Goal: Task Accomplishment & Management: Use online tool/utility

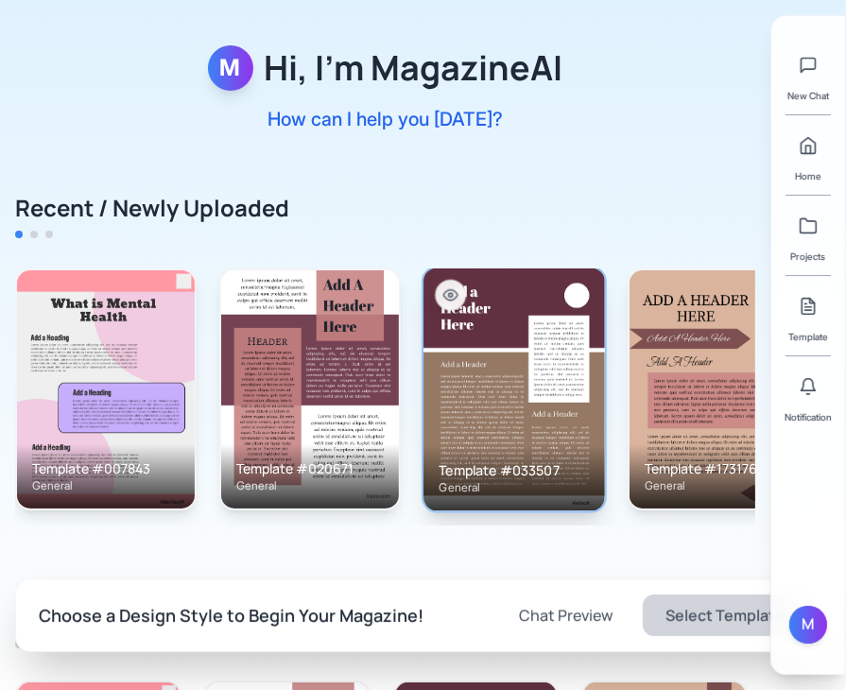
click at [552, 413] on img at bounding box center [515, 389] width 182 height 243
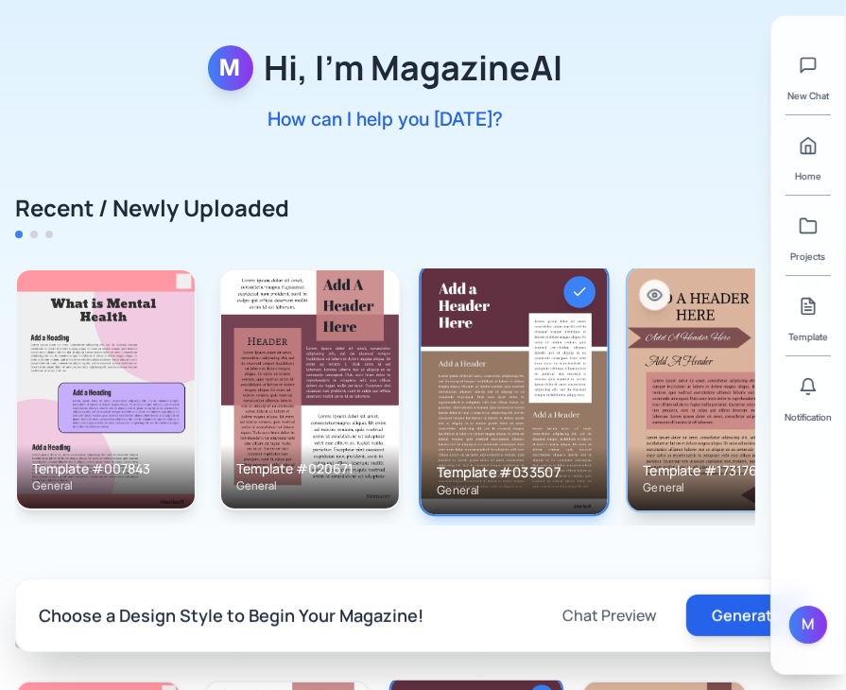
click at [654, 412] on img at bounding box center [719, 389] width 182 height 243
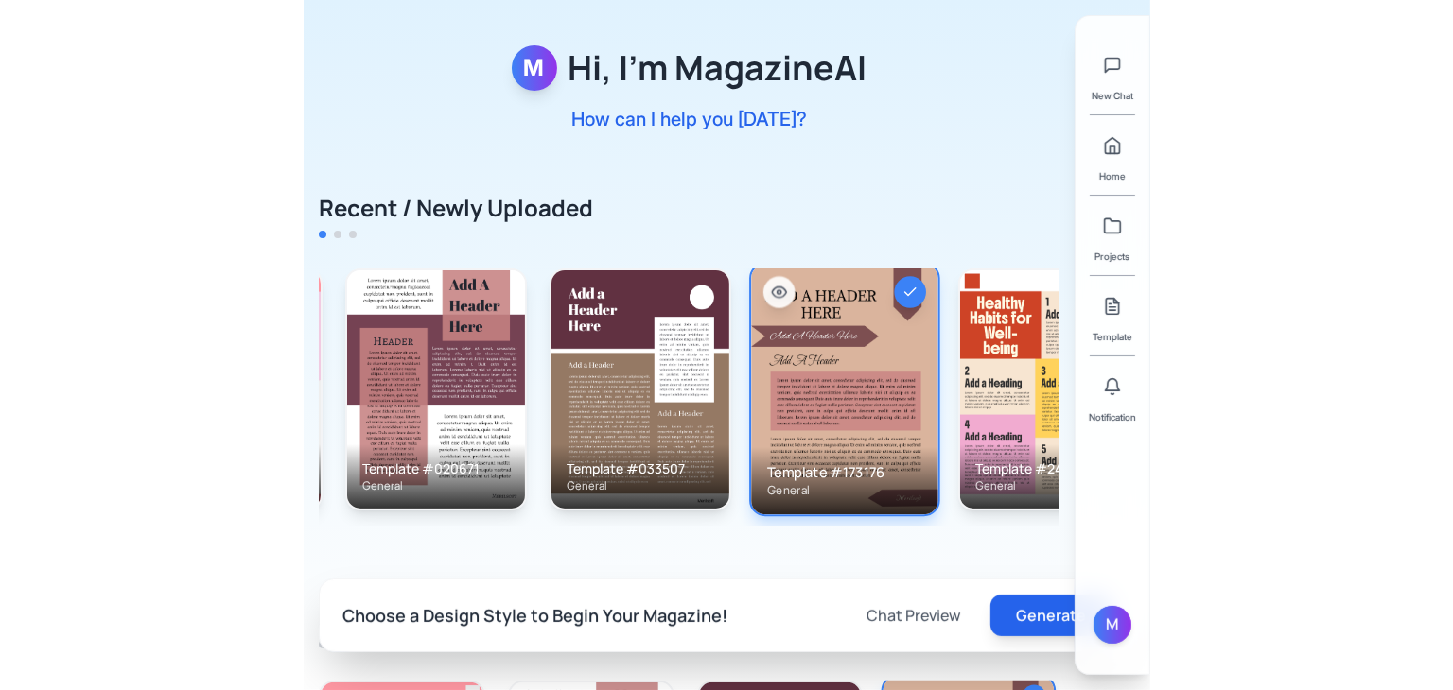
scroll to position [0, 180]
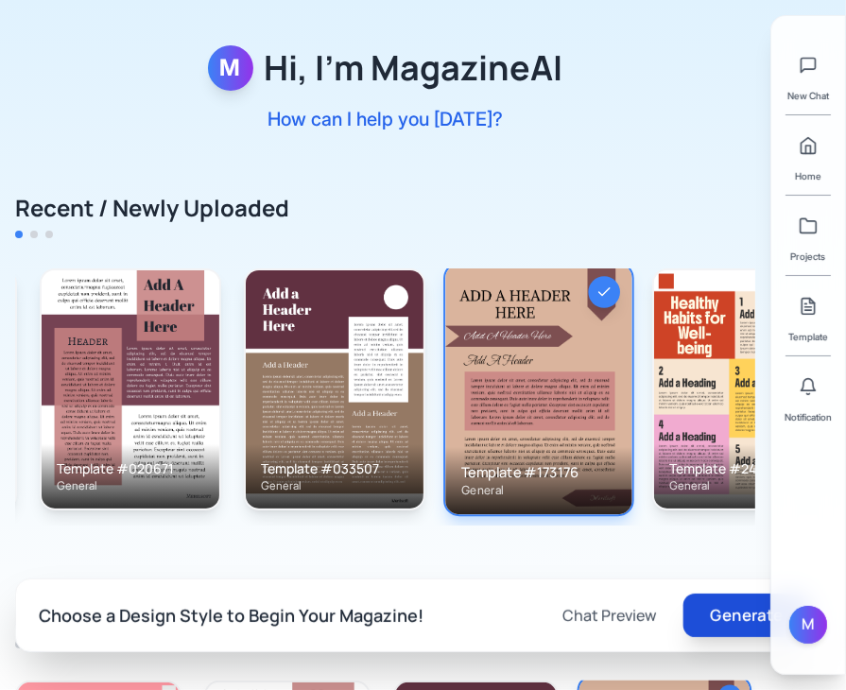
click at [731, 617] on button "Generate" at bounding box center [747, 616] width 127 height 44
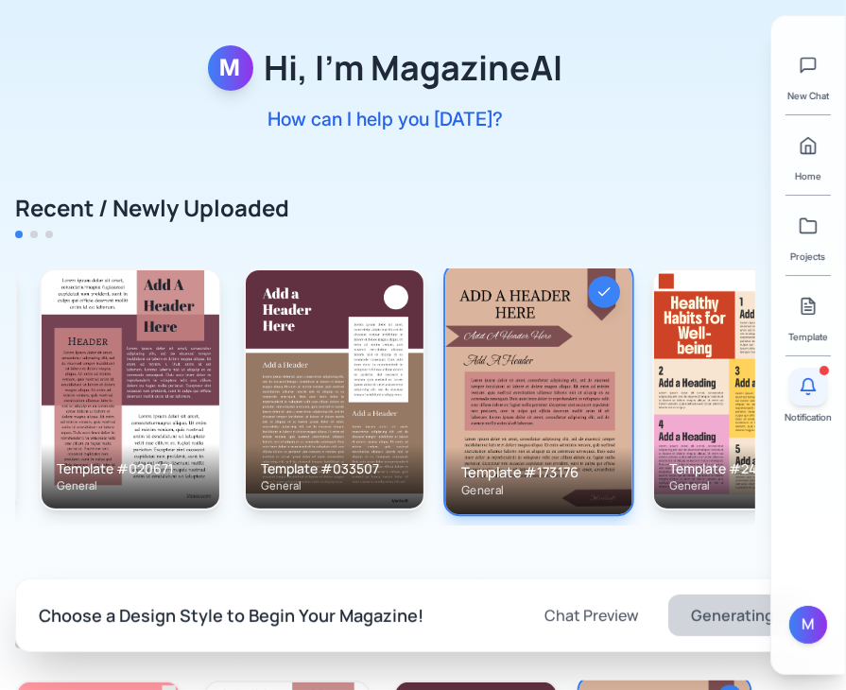
click at [818, 375] on button at bounding box center [809, 387] width 38 height 38
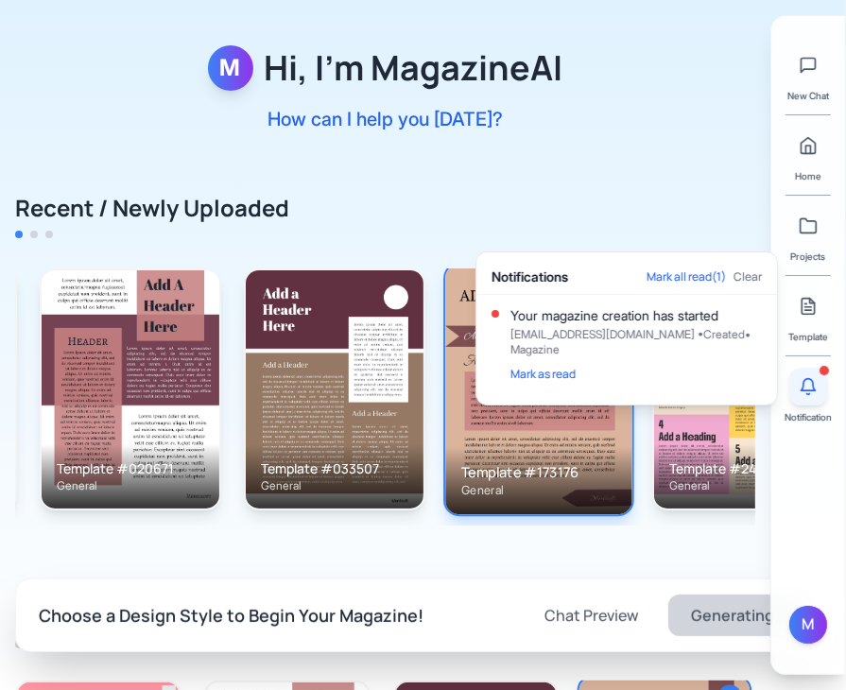
click at [818, 375] on button at bounding box center [809, 387] width 38 height 38
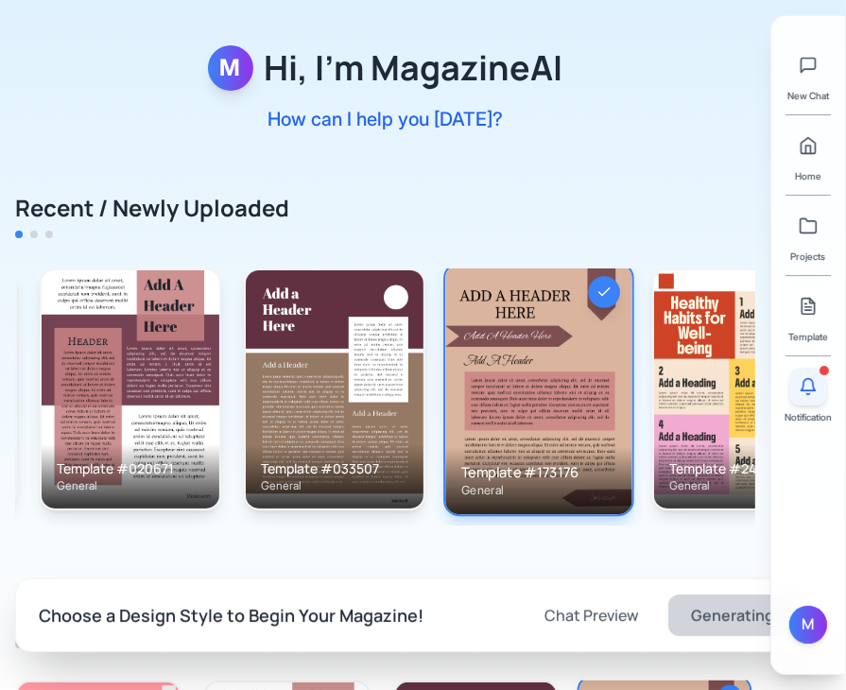
click at [809, 397] on button at bounding box center [809, 387] width 38 height 38
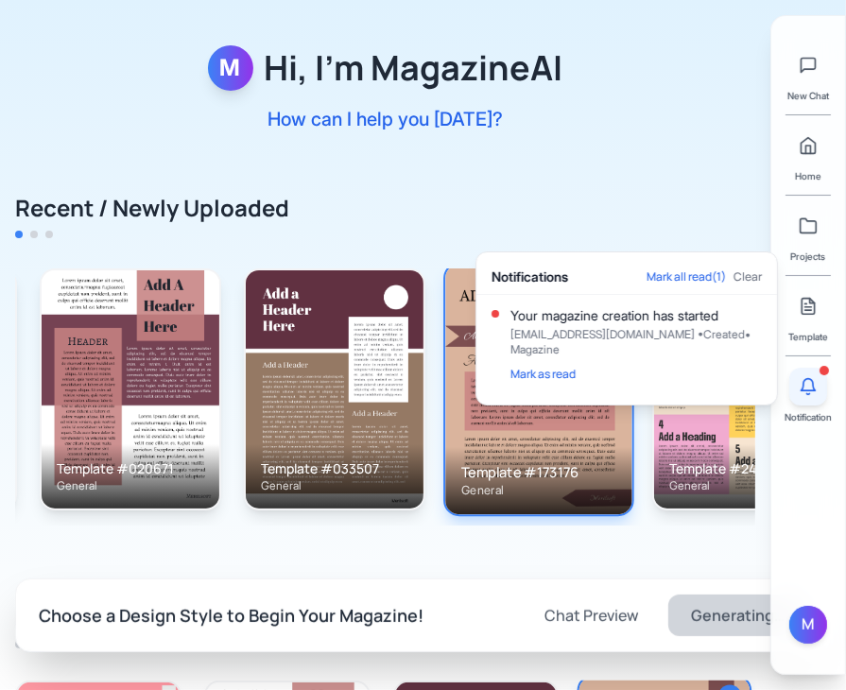
click at [809, 397] on button at bounding box center [809, 387] width 38 height 38
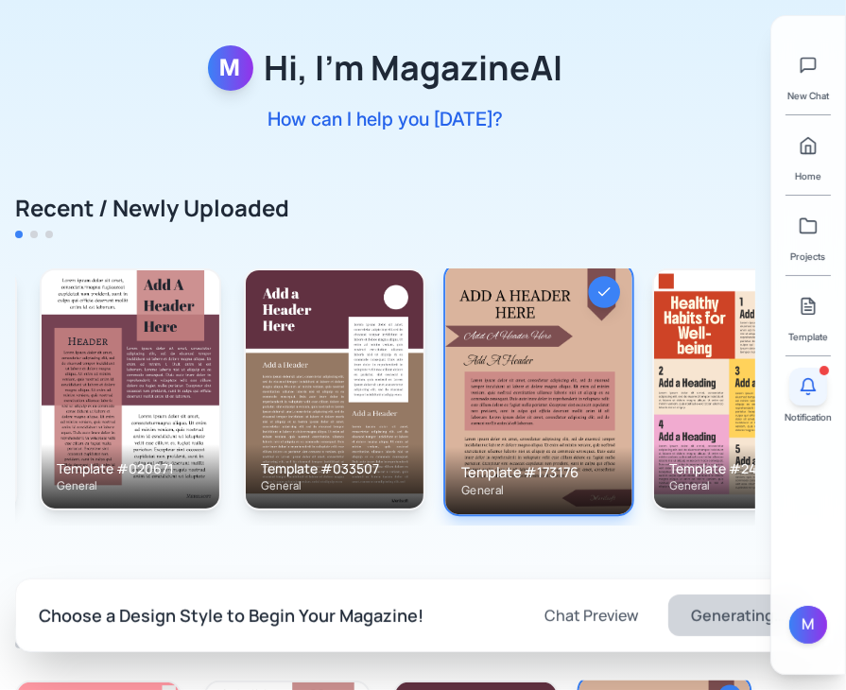
click at [809, 397] on button at bounding box center [809, 387] width 38 height 38
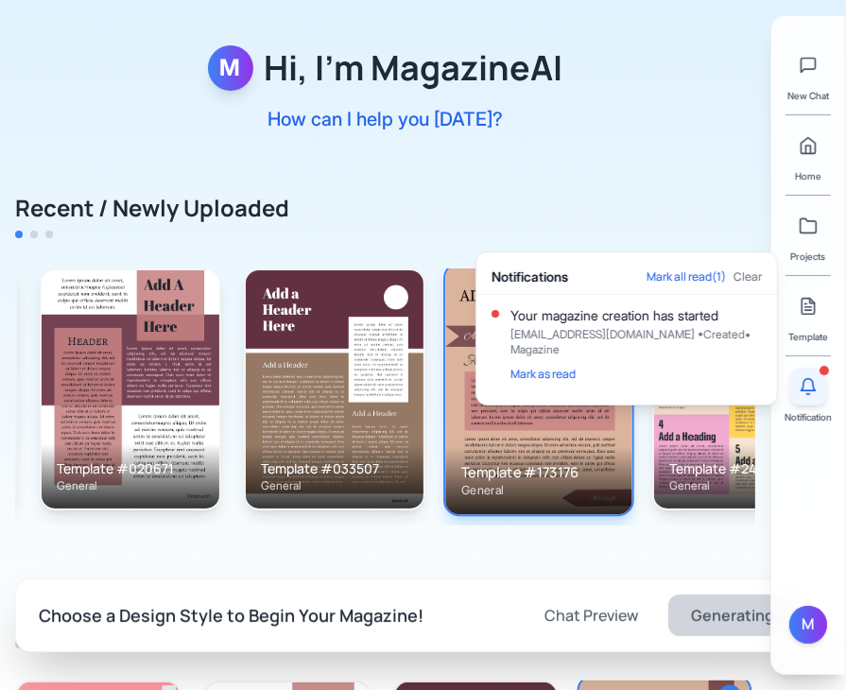
click at [809, 397] on button at bounding box center [809, 387] width 38 height 38
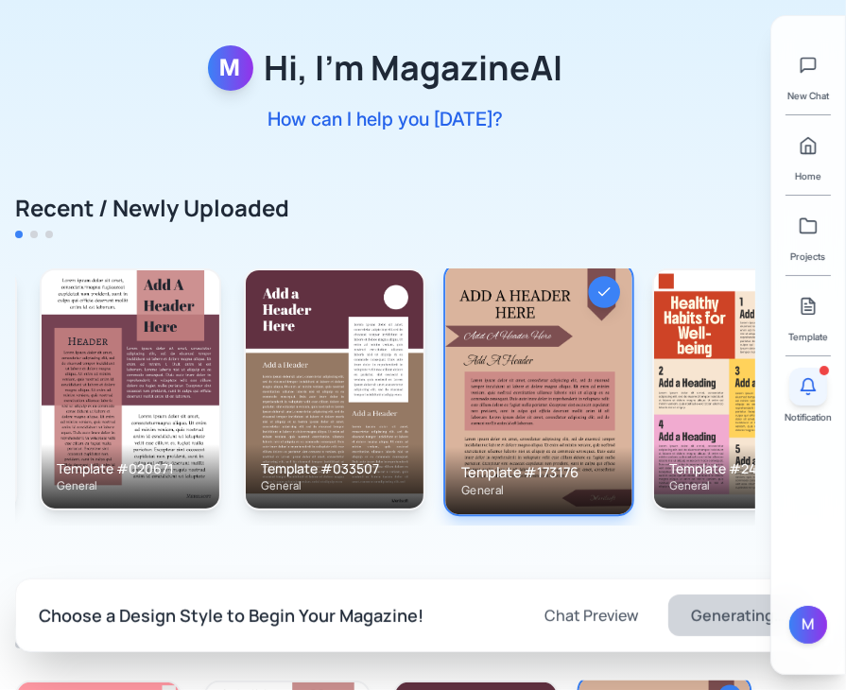
click at [811, 391] on icon at bounding box center [809, 385] width 14 height 12
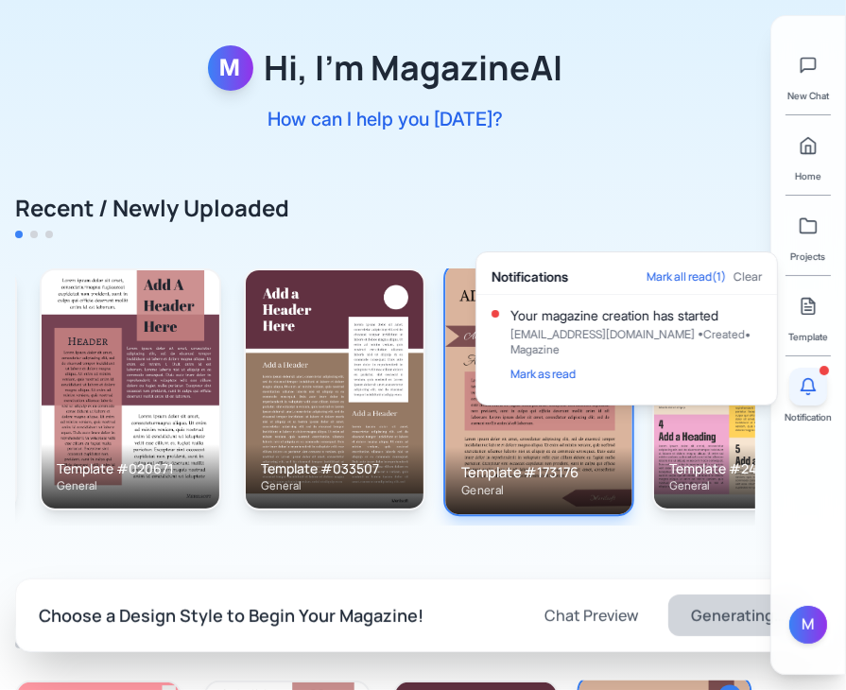
click at [811, 391] on icon at bounding box center [809, 385] width 14 height 12
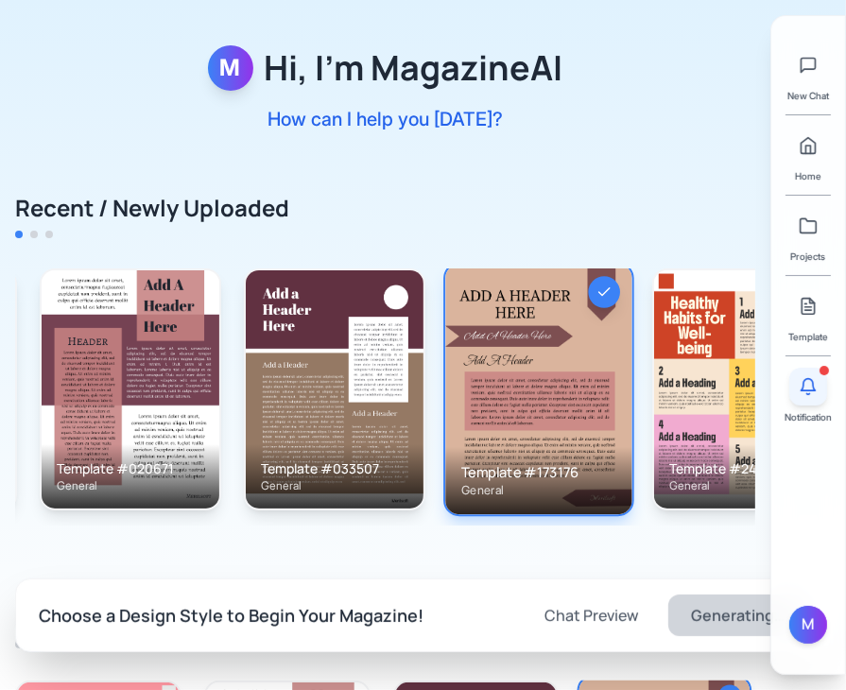
click at [811, 391] on icon at bounding box center [809, 385] width 14 height 12
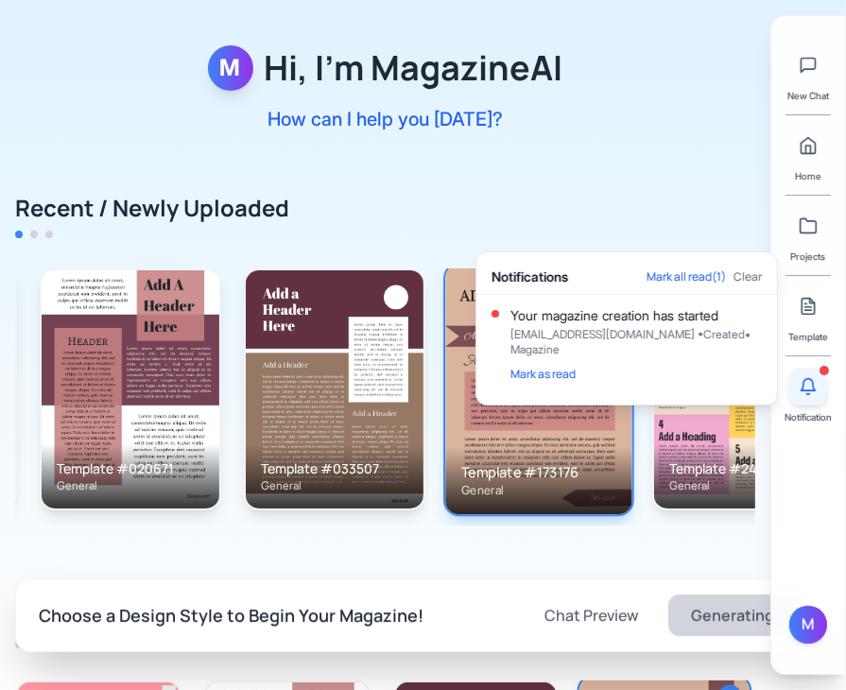
click at [811, 391] on icon at bounding box center [809, 385] width 14 height 12
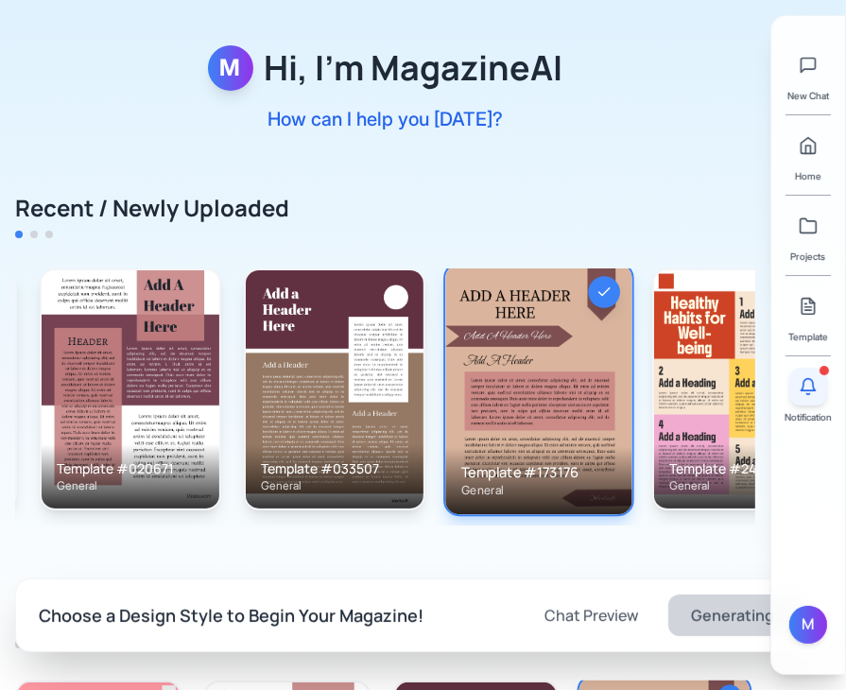
click at [811, 391] on icon at bounding box center [809, 385] width 14 height 12
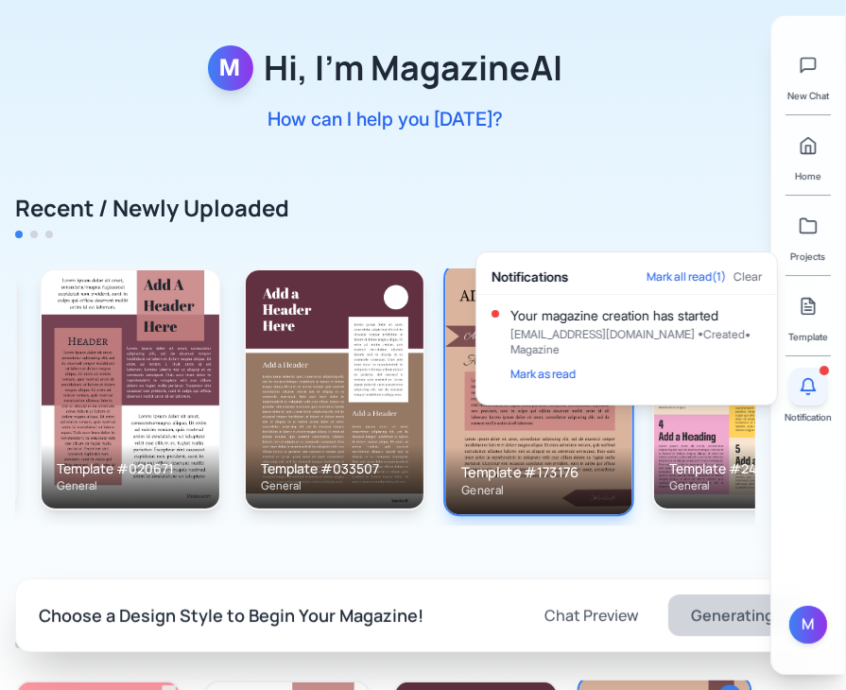
click at [811, 391] on icon at bounding box center [809, 385] width 14 height 12
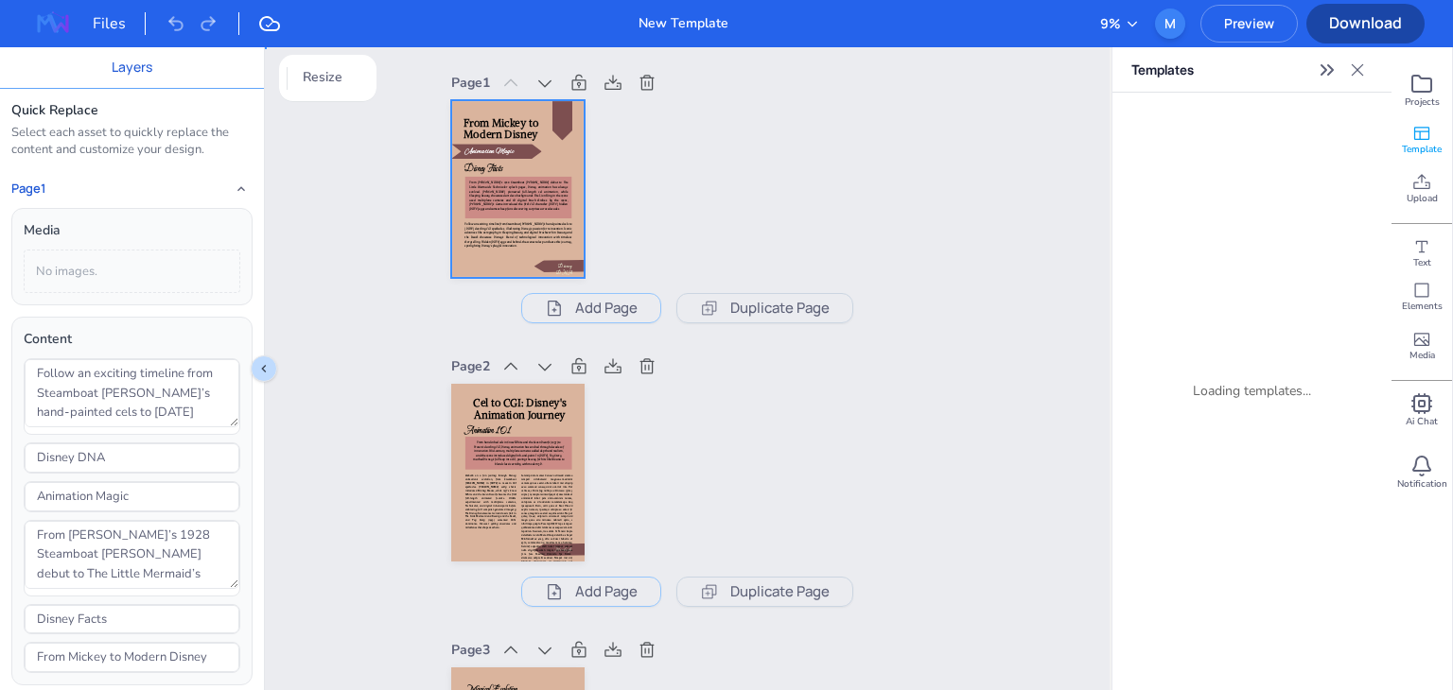
click at [575, 192] on div at bounding box center [517, 189] width 133 height 178
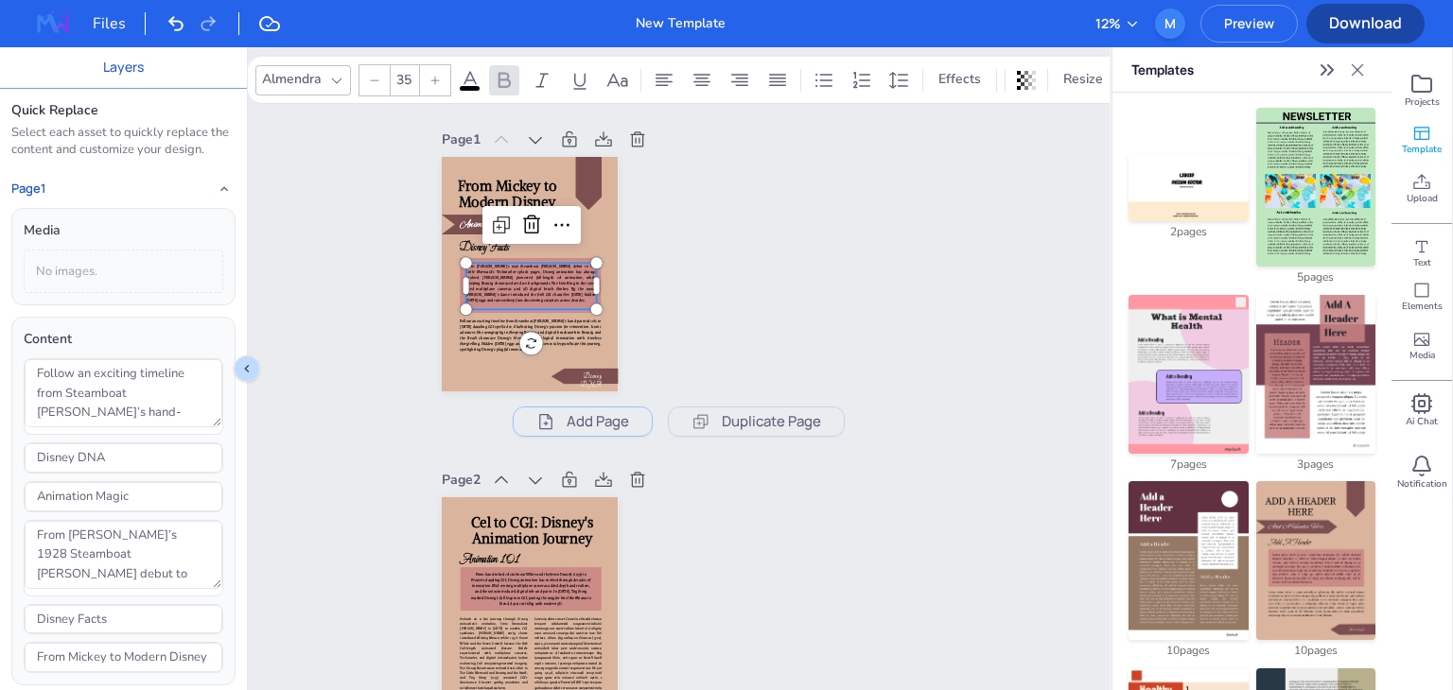
click at [559, 235] on div "From [PERSON_NAME] to Modern Disney Disney Facts From [PERSON_NAME]’s 1928 Stea…" at bounding box center [530, 274] width 176 height 235
click at [734, 217] on div "Page 1 From [PERSON_NAME] to Modern Disney Disney Facts From [PERSON_NAME]’s 19…" at bounding box center [678, 282] width 473 height 310
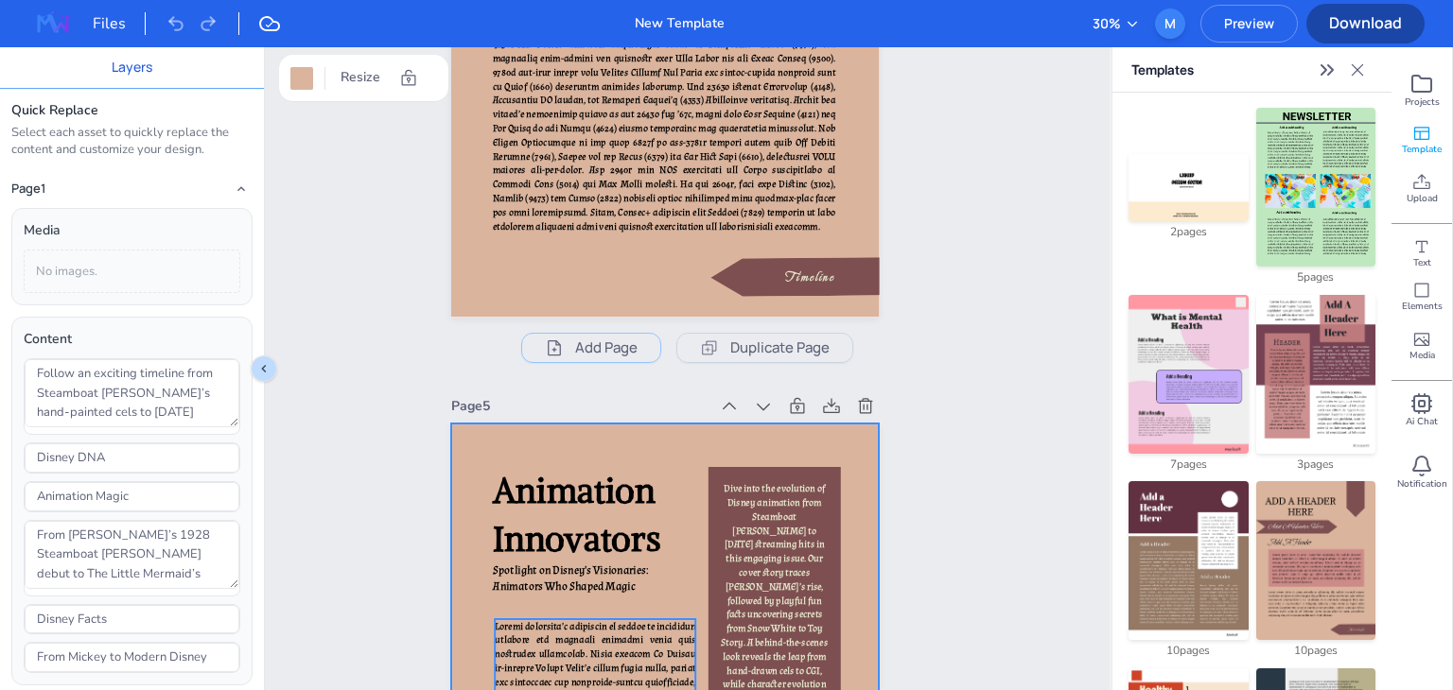
scroll to position [2752, 0]
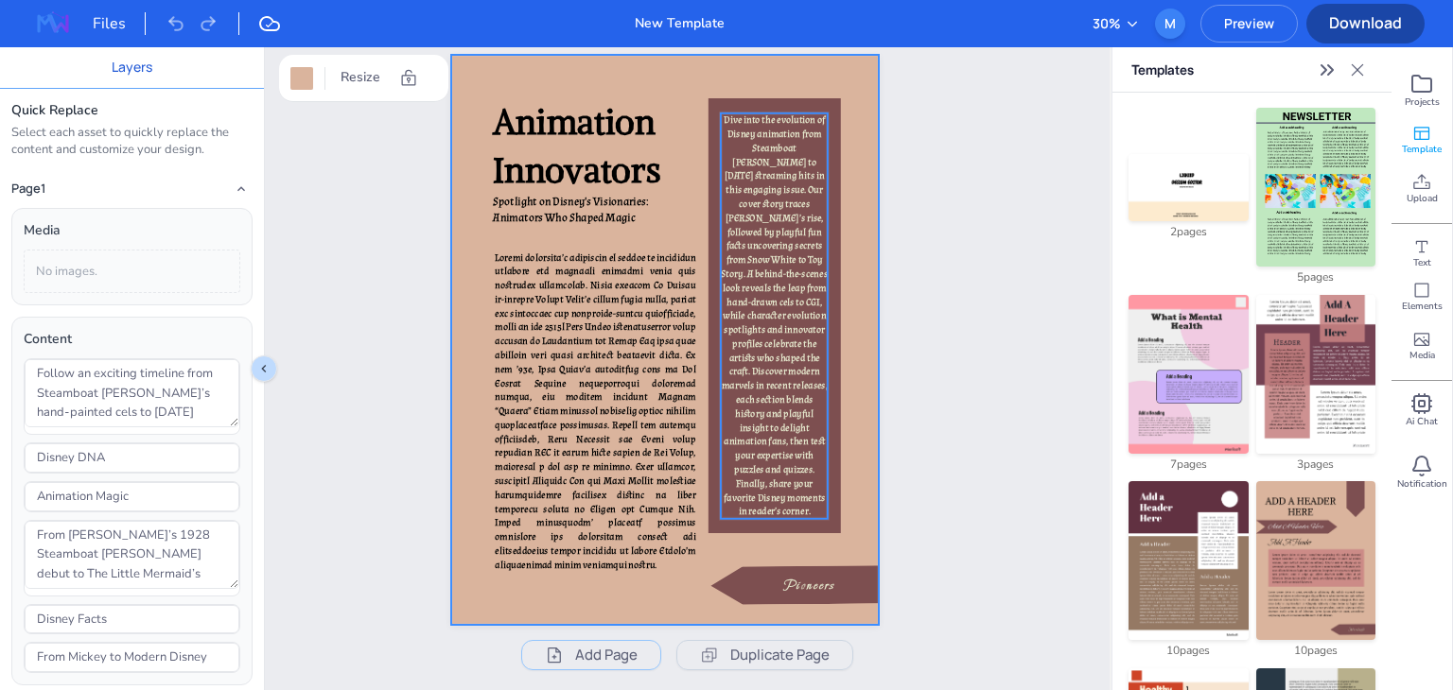
click at [806, 383] on p "Dive into the evolution of Disney animation from Steamboat [PERSON_NAME] to [DA…" at bounding box center [774, 316] width 108 height 406
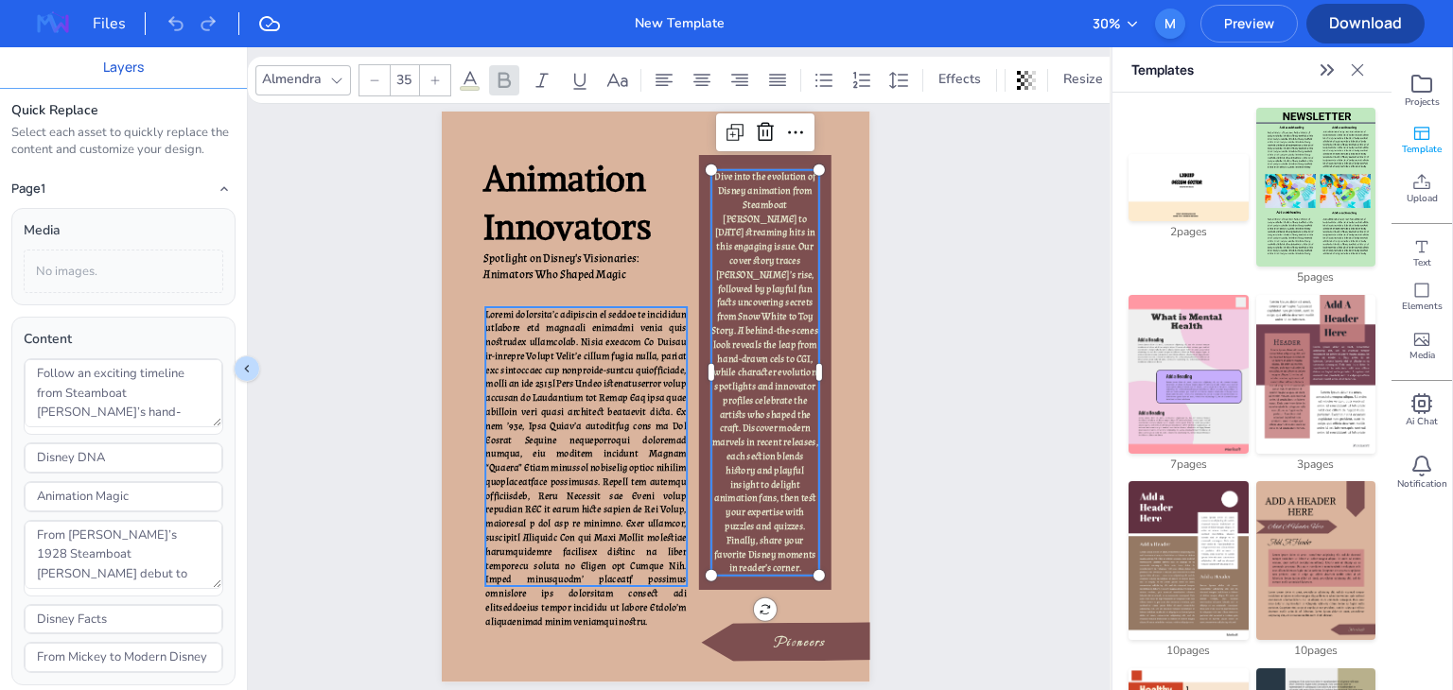
type input "35"
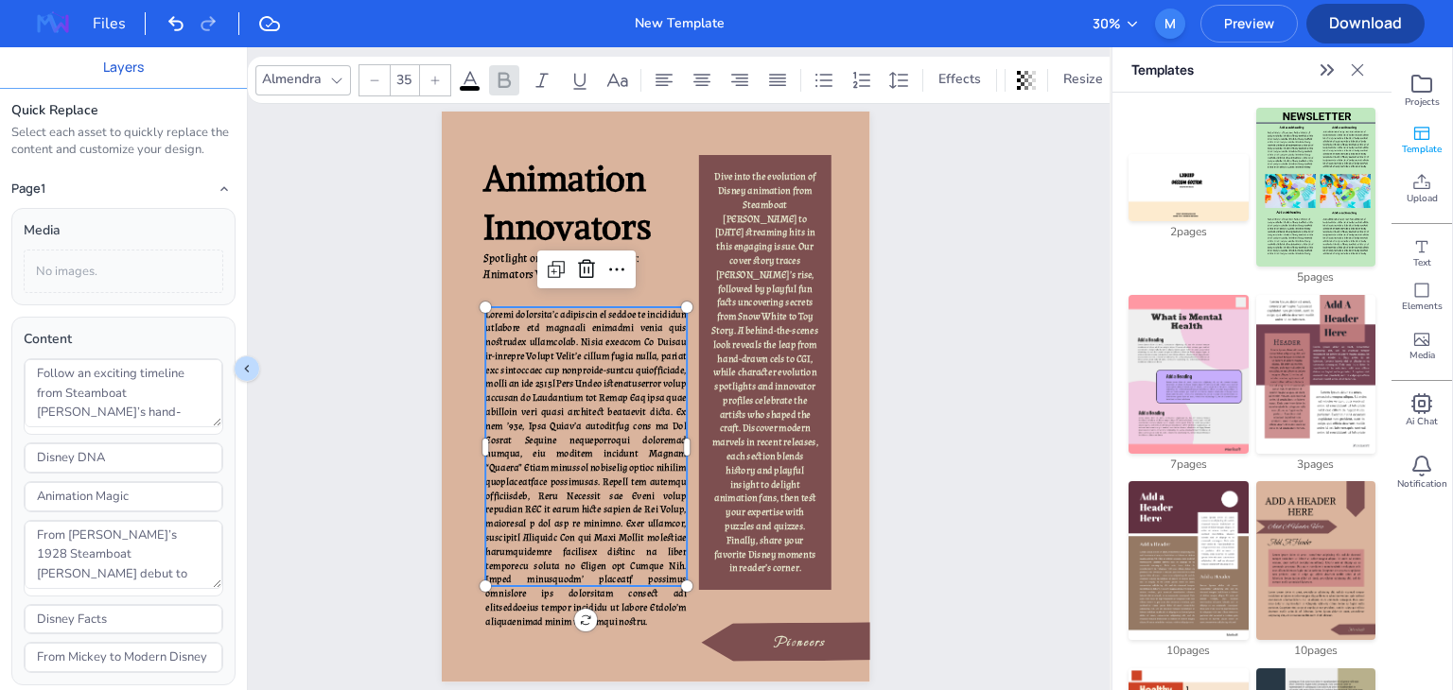
click at [624, 538] on span at bounding box center [586, 467] width 201 height 321
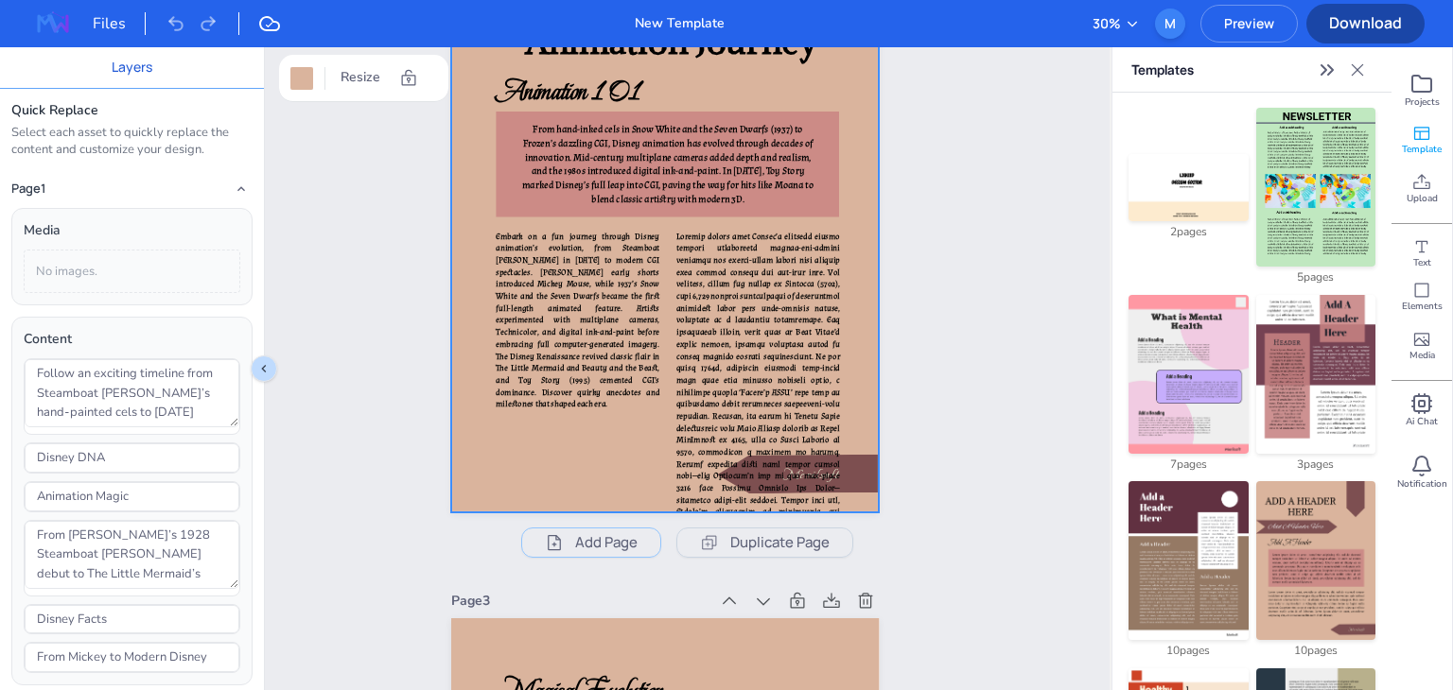
scroll to position [839, 0]
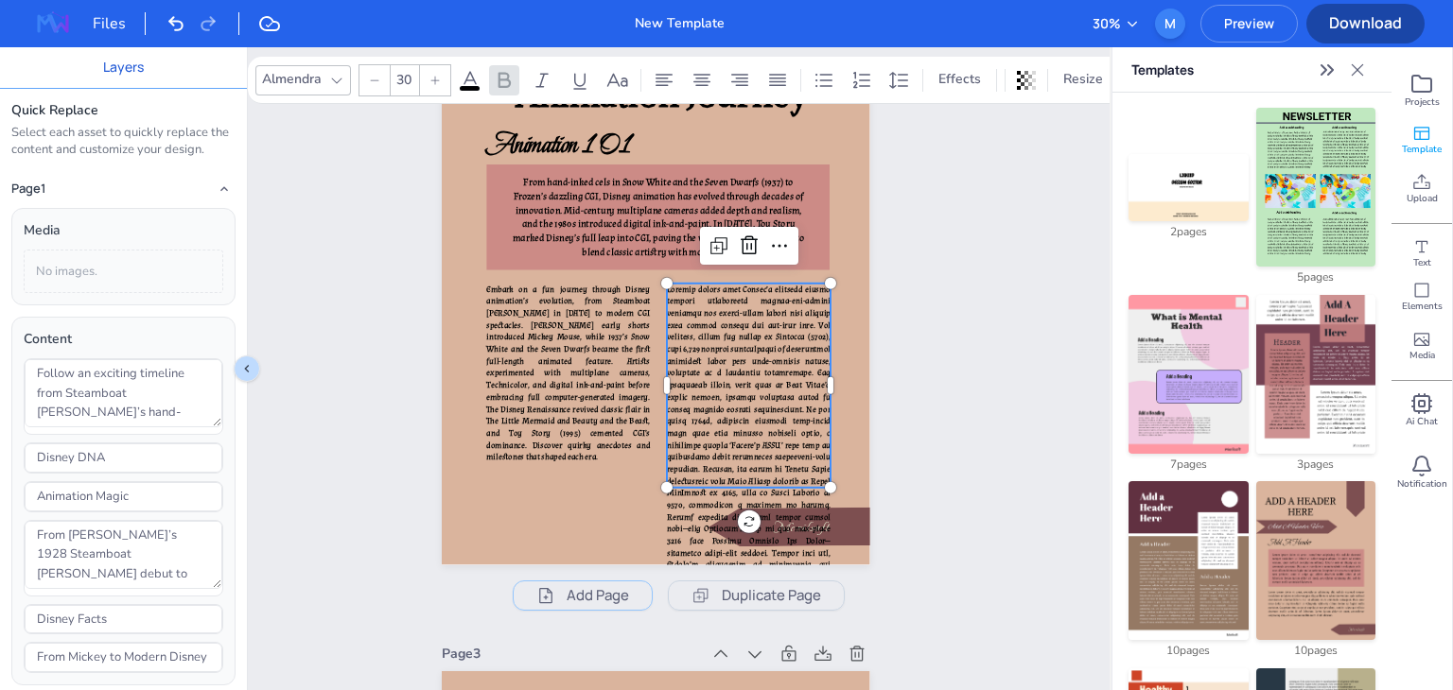
click at [760, 425] on span at bounding box center [749, 439] width 164 height 311
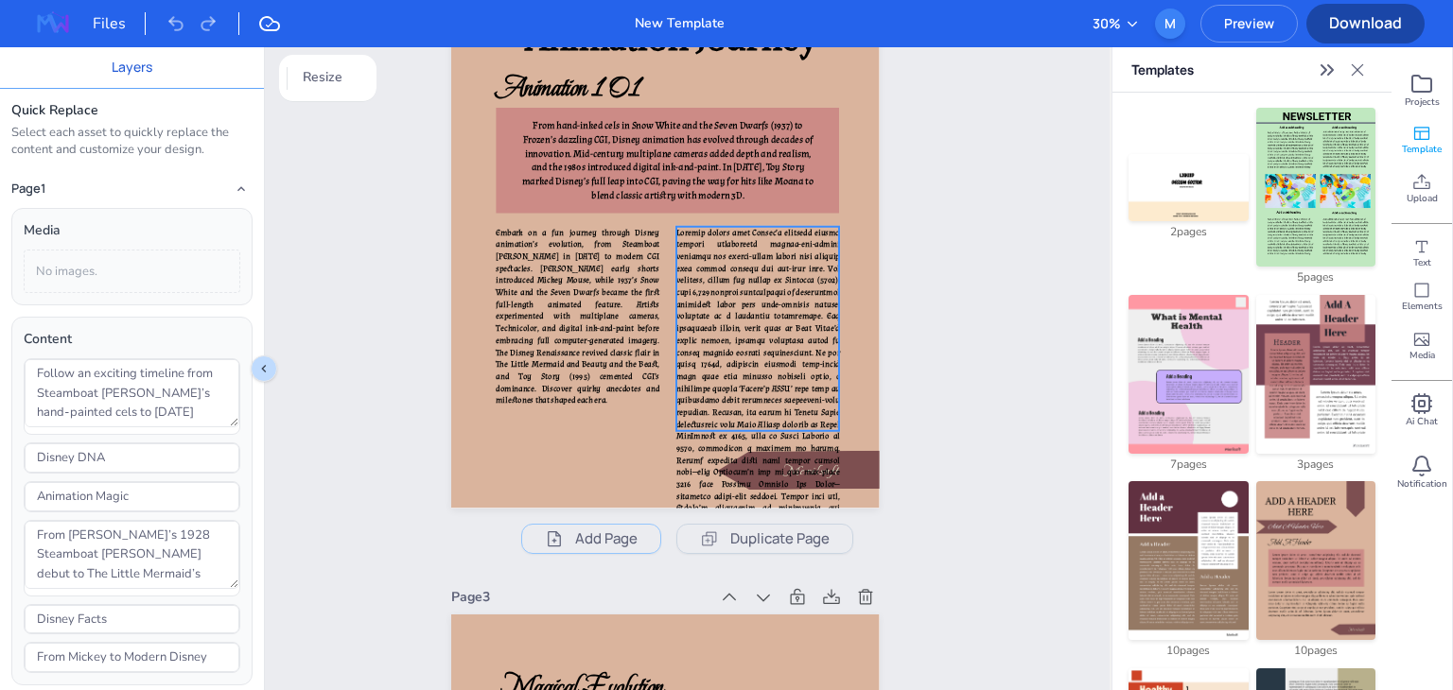
click at [810, 502] on span at bounding box center [757, 382] width 164 height 311
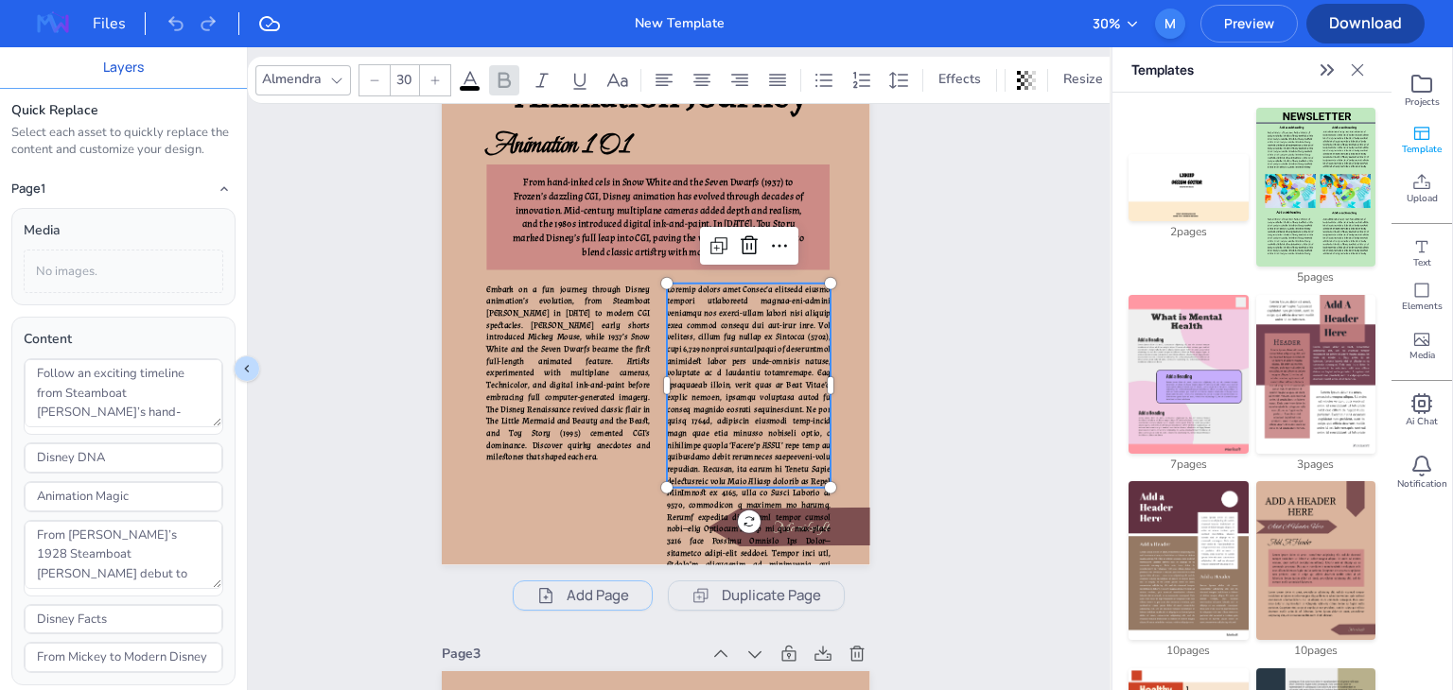
click at [768, 369] on span at bounding box center [749, 439] width 164 height 311
click at [856, 370] on div "Page 2 Cel to CGI: Disney's Animation Journey Animation 101 Merilsoft From hand…" at bounding box center [678, 287] width 473 height 646
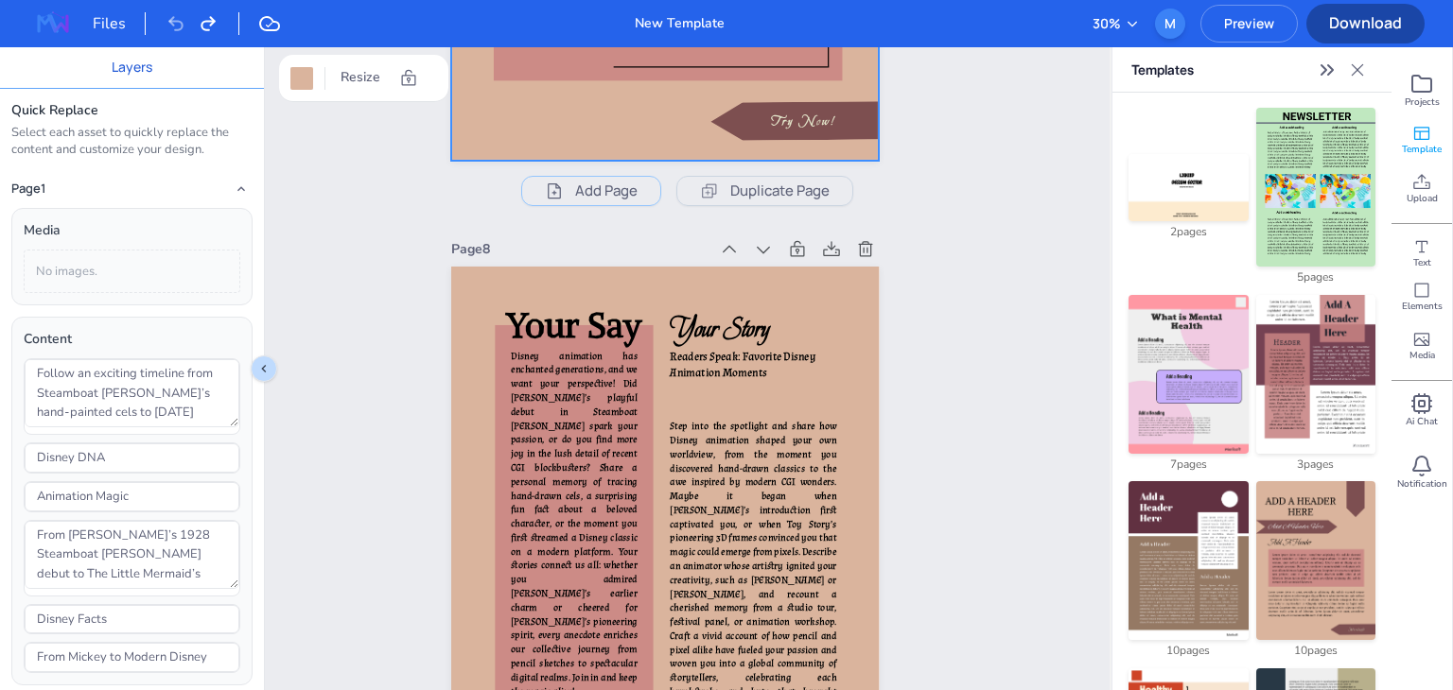
scroll to position [4611, 0]
